Goal: Task Accomplishment & Management: Manage account settings

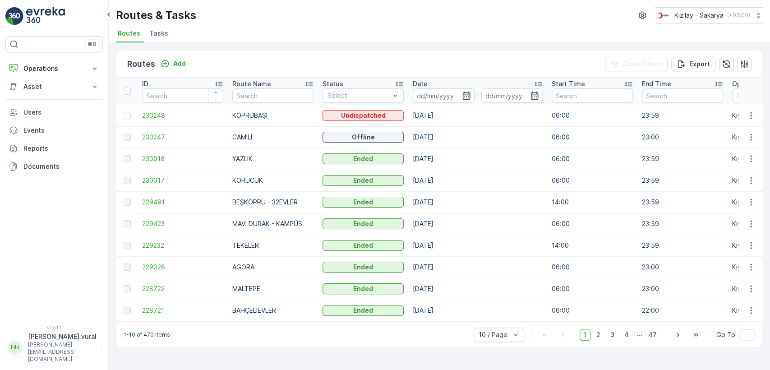
click at [746, 145] on td at bounding box center [750, 137] width 24 height 22
click at [747, 138] on icon "button" at bounding box center [750, 137] width 9 height 9
click at [742, 144] on div "See More Details" at bounding box center [734, 150] width 69 height 13
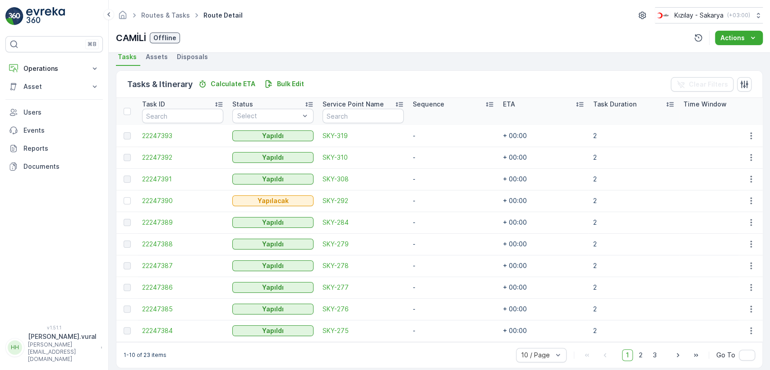
scroll to position [214, 0]
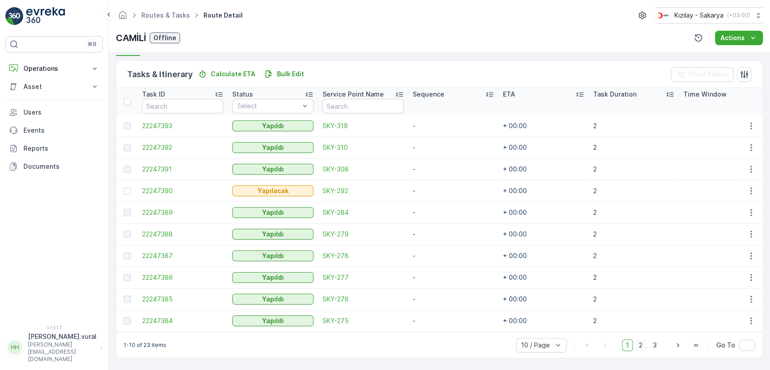
click at [634, 349] on span "2" at bounding box center [640, 345] width 12 height 12
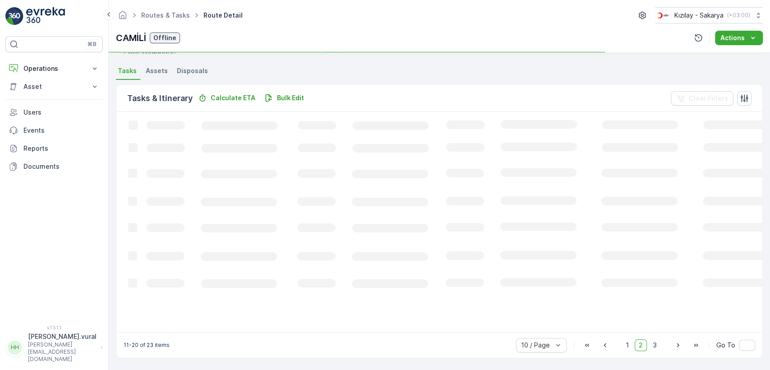
scroll to position [187, 0]
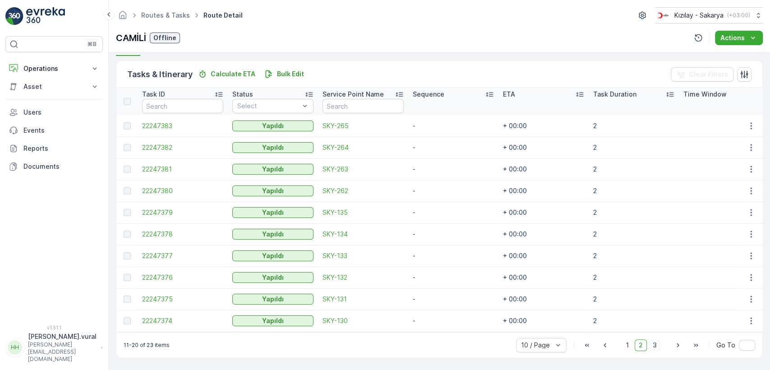
click at [653, 346] on span "3" at bounding box center [654, 345] width 12 height 12
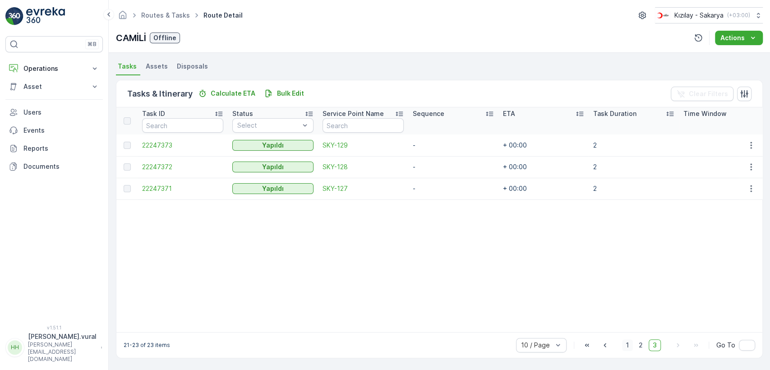
click at [625, 343] on span "1" at bounding box center [627, 345] width 11 height 12
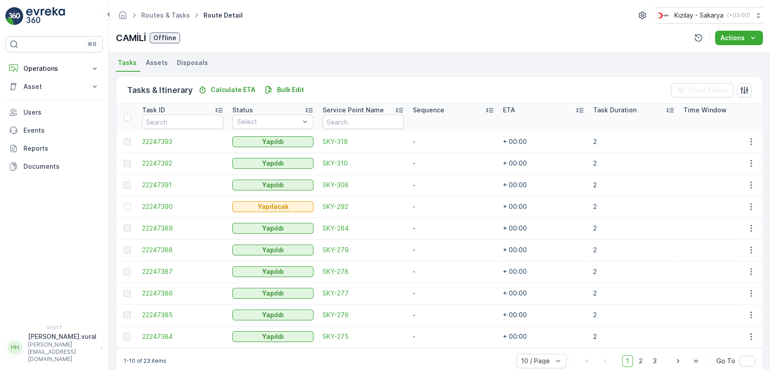
scroll to position [214, 0]
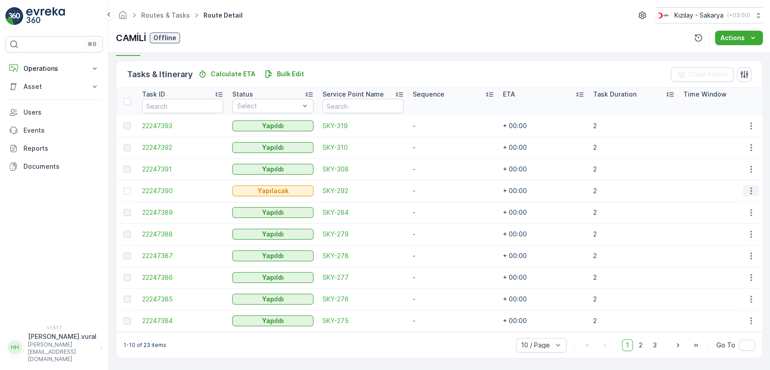
click at [747, 186] on icon "button" at bounding box center [750, 190] width 9 height 9
click at [732, 252] on div "Delete" at bounding box center [736, 254] width 68 height 13
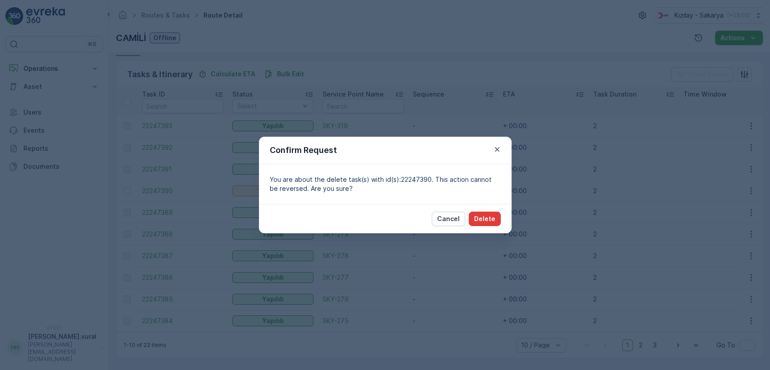
click at [486, 217] on p "Delete" at bounding box center [484, 218] width 21 height 9
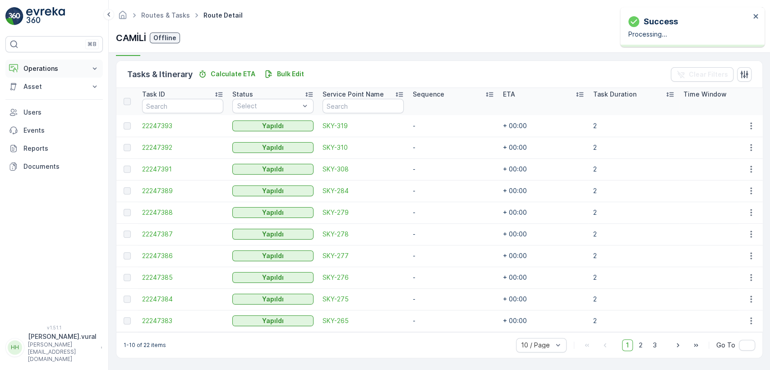
click at [40, 69] on p "Operations" at bounding box center [53, 68] width 61 height 9
click at [50, 106] on p "Routes & Tasks" at bounding box center [46, 109] width 46 height 9
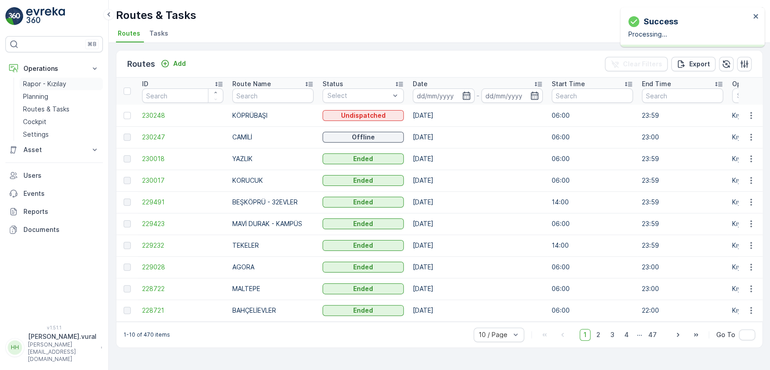
click at [51, 83] on p "Rapor - Kızılay" at bounding box center [44, 83] width 43 height 9
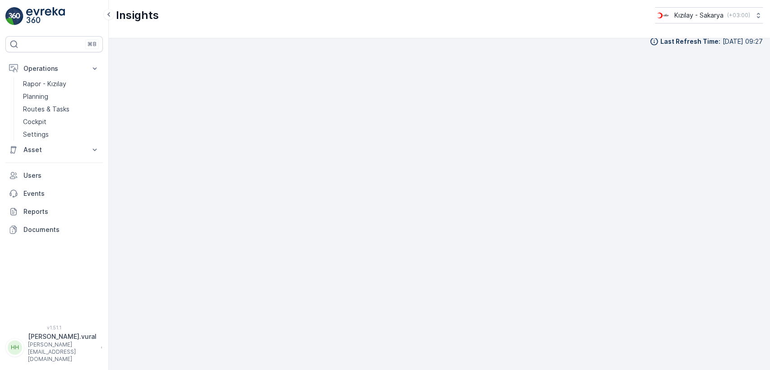
scroll to position [10, 0]
